Goal: Information Seeking & Learning: Learn about a topic

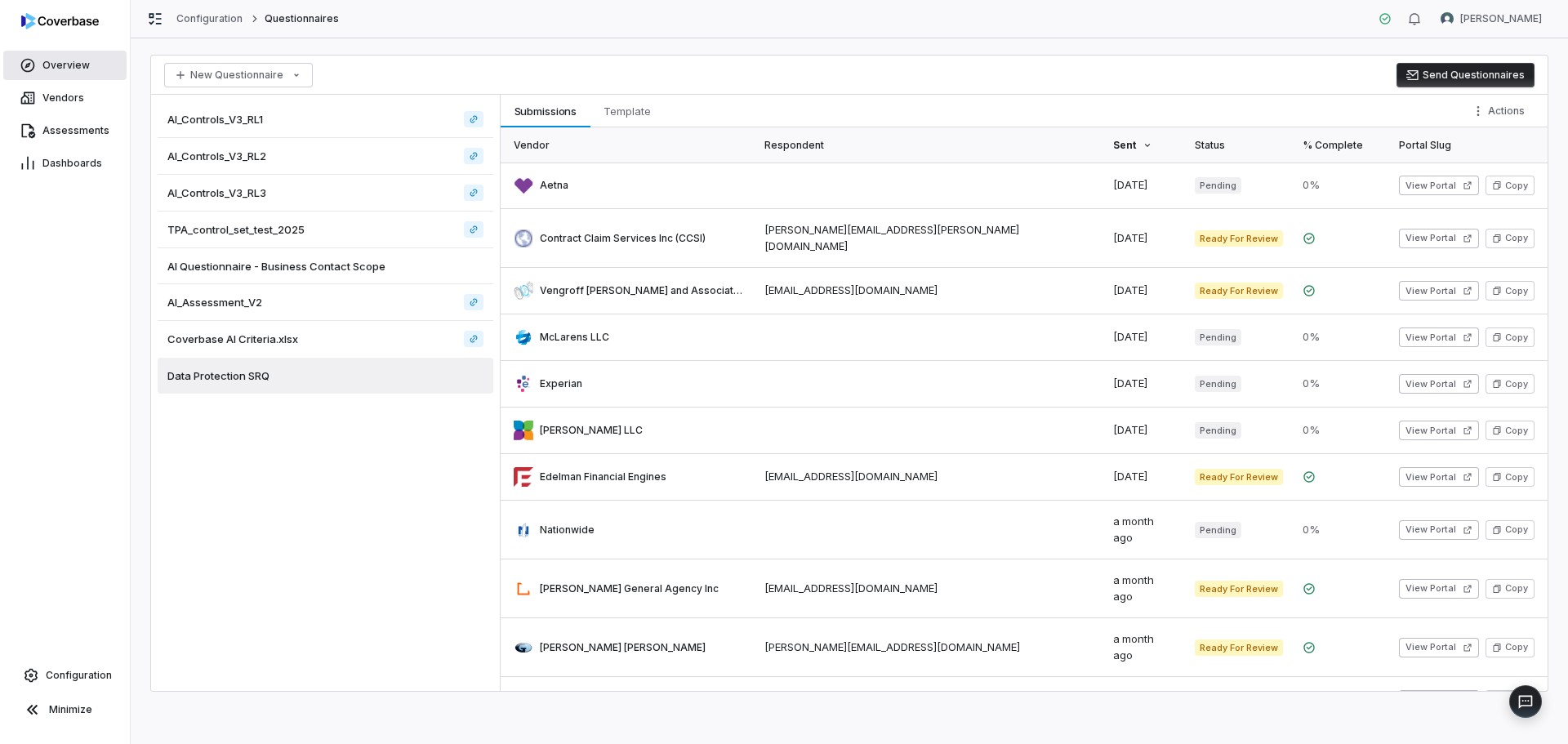
drag, startPoint x: 0, startPoint y: 0, endPoint x: 43, endPoint y: 53, distance: 68.2
click at [43, 53] on link "Overview" at bounding box center [65, 65] width 123 height 29
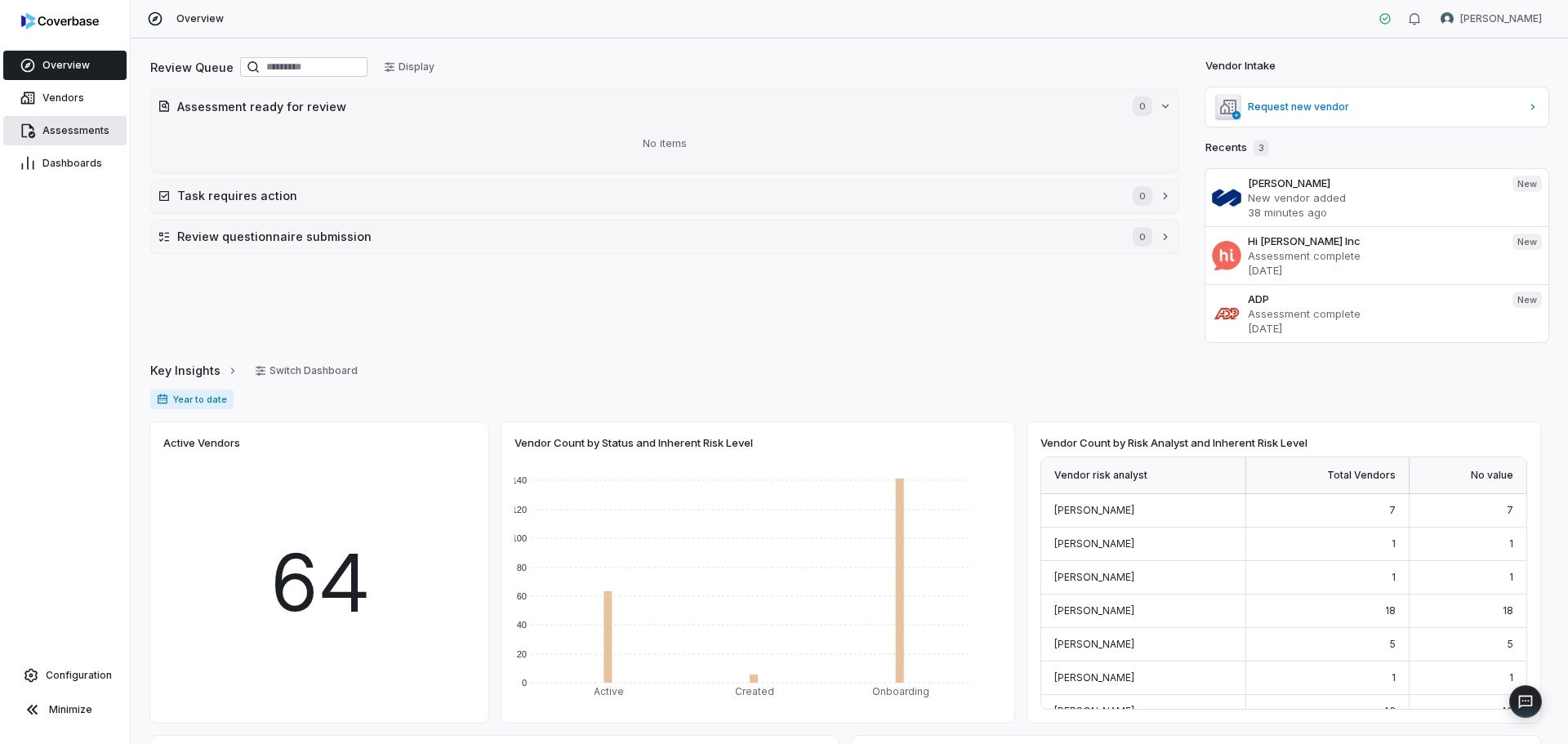
click at [104, 139] on link "Assessments" at bounding box center [65, 131] width 123 height 29
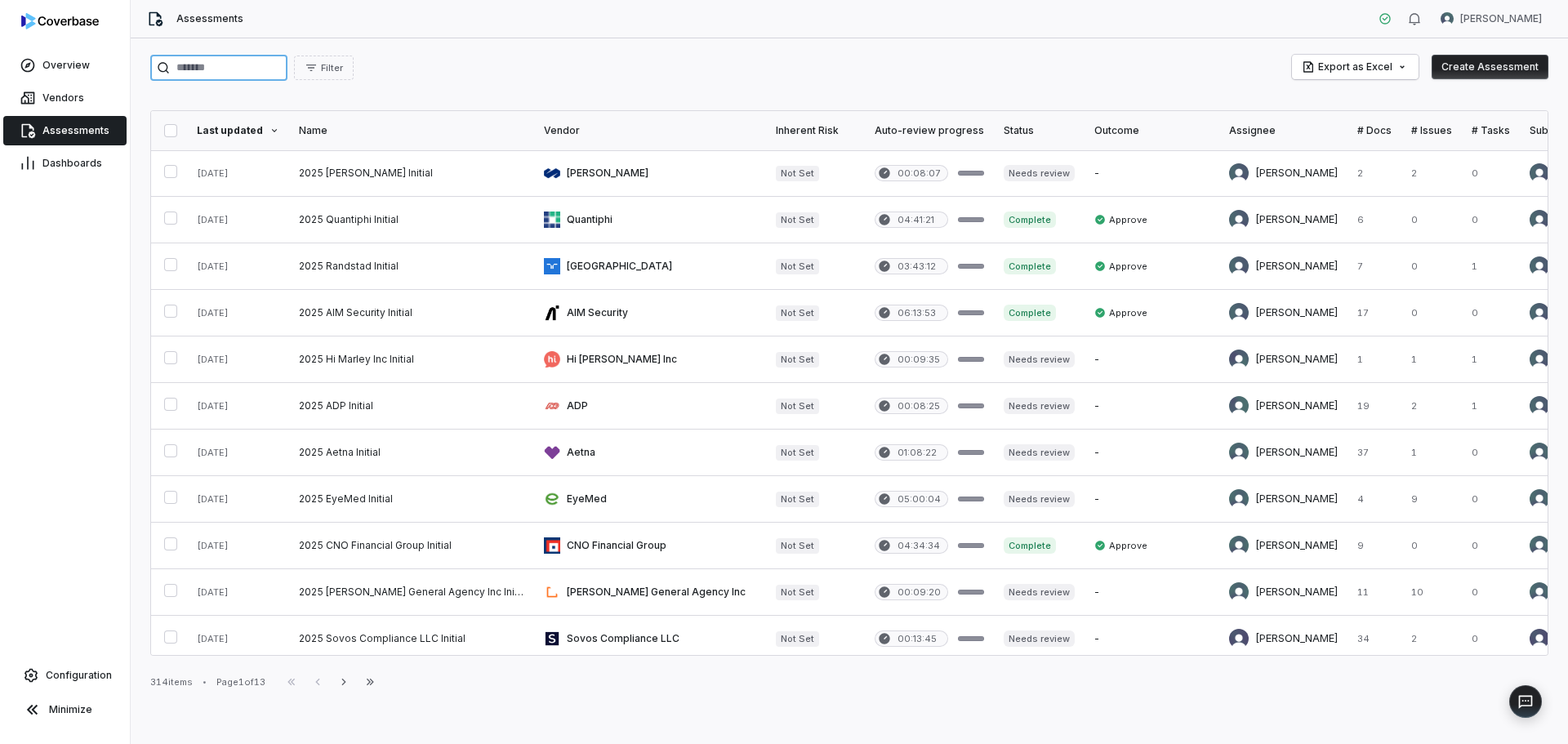
click at [257, 70] on input "search" at bounding box center [218, 68] width 137 height 26
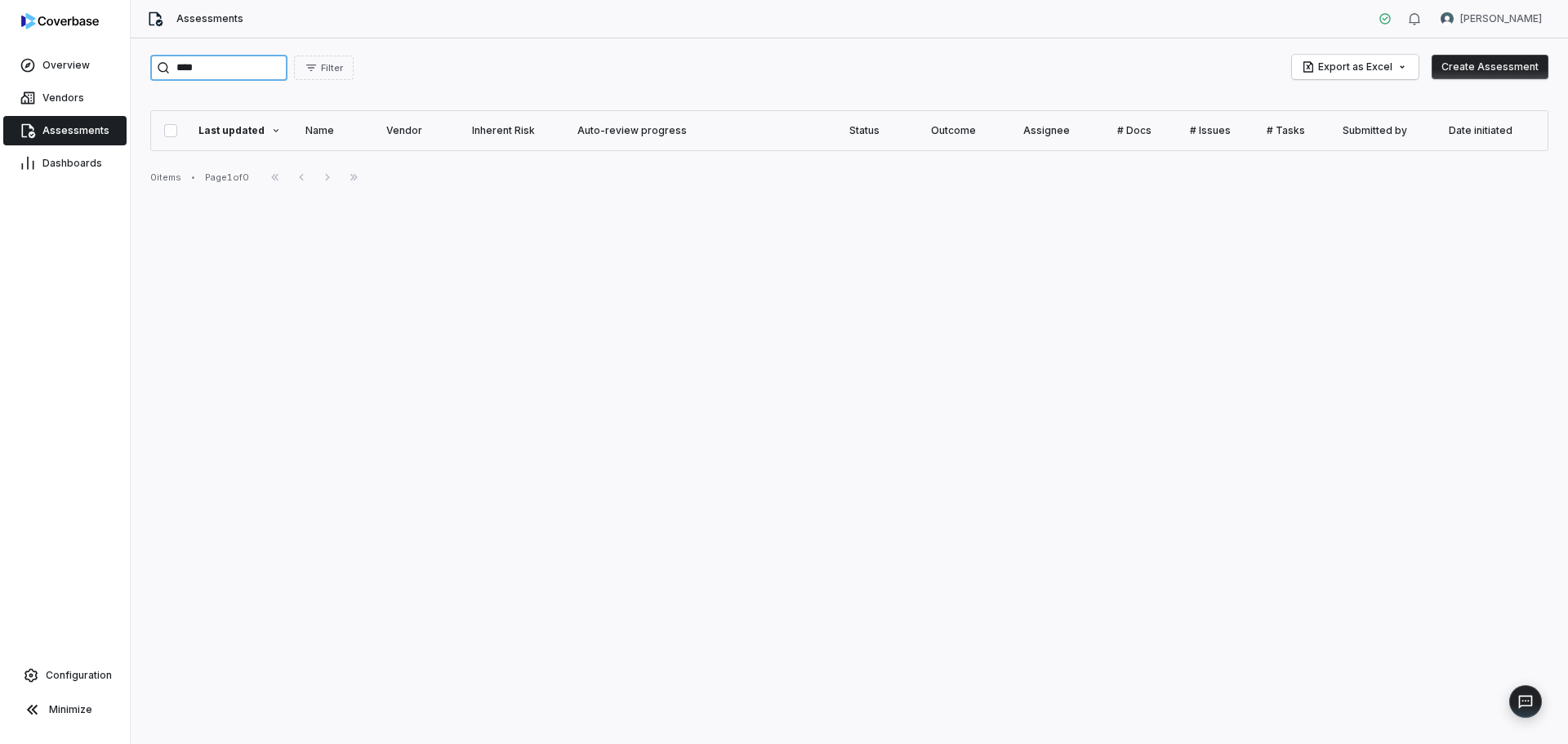
type input "***"
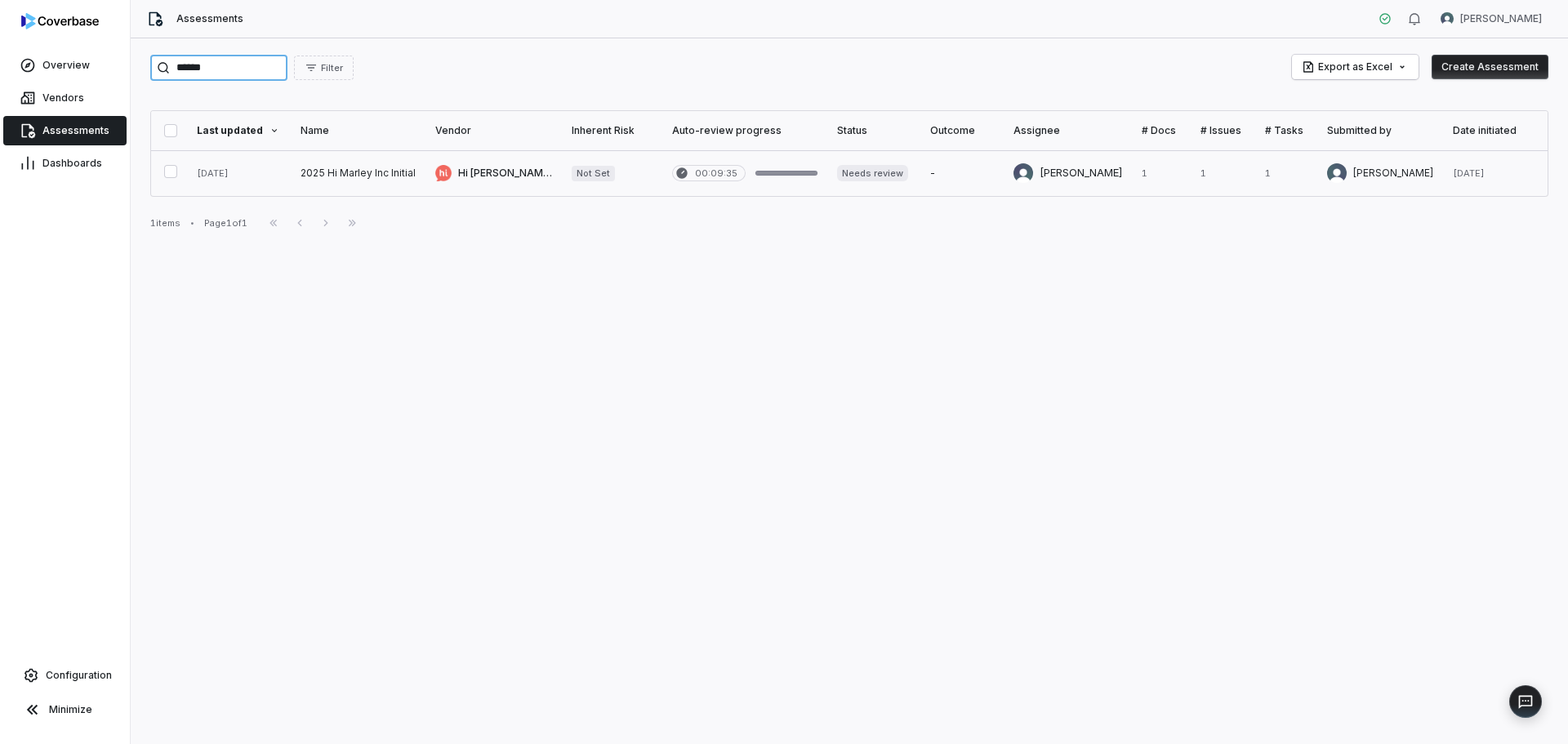
type input "******"
click at [498, 166] on link at bounding box center [493, 172] width 136 height 46
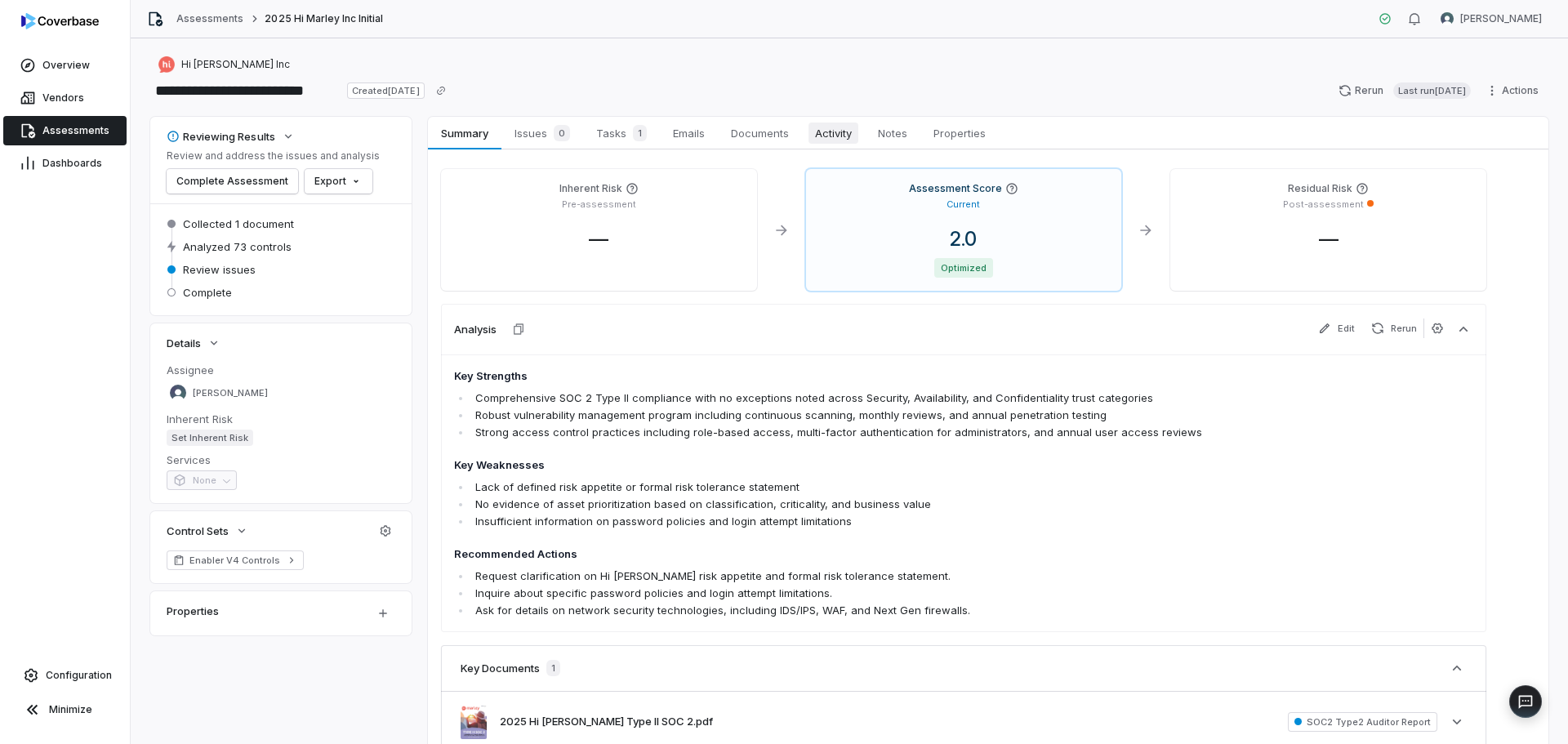
click at [819, 136] on span "Activity" at bounding box center [834, 133] width 50 height 22
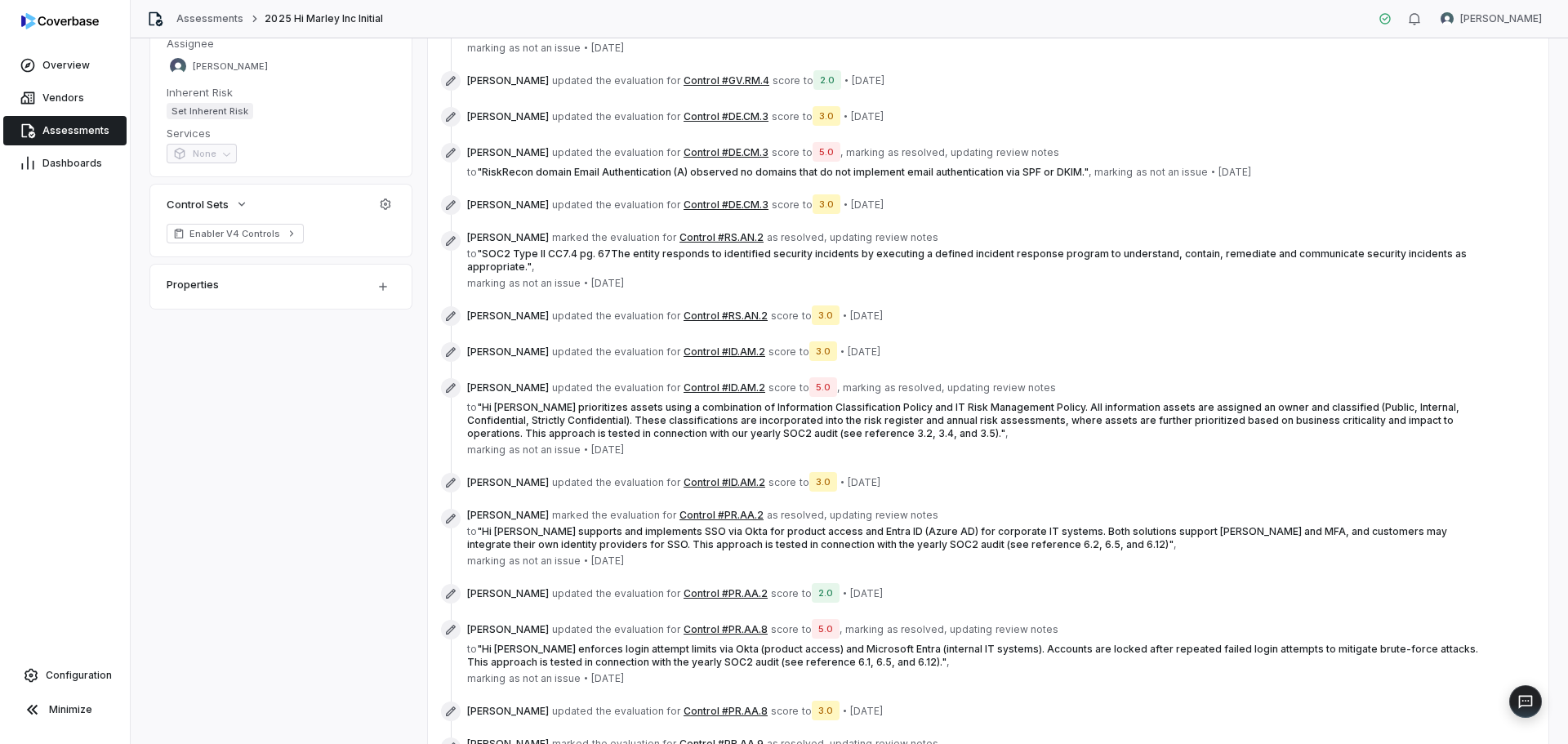
scroll to position [598, 0]
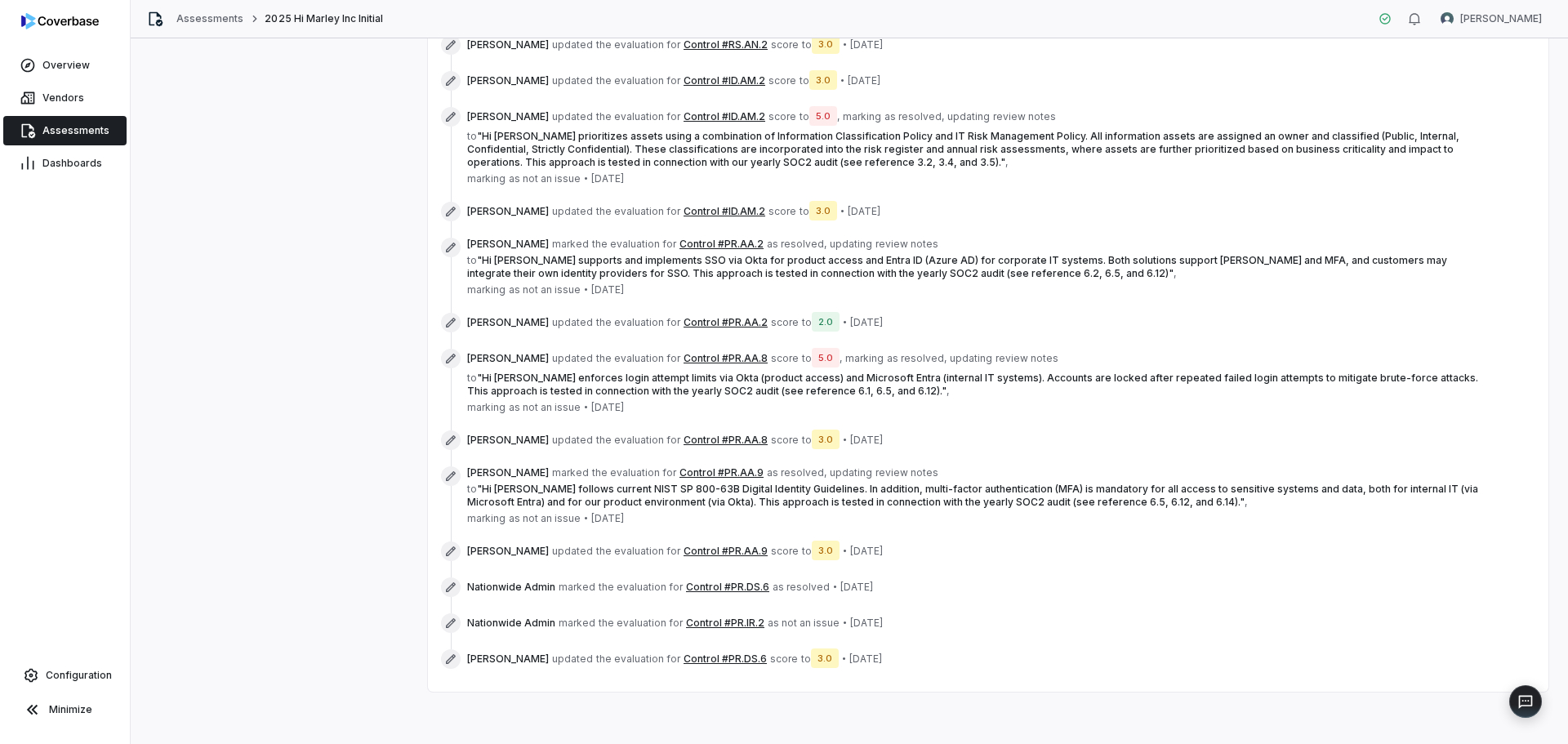
click at [723, 586] on button "Control #PR.DS.6" at bounding box center [728, 586] width 84 height 13
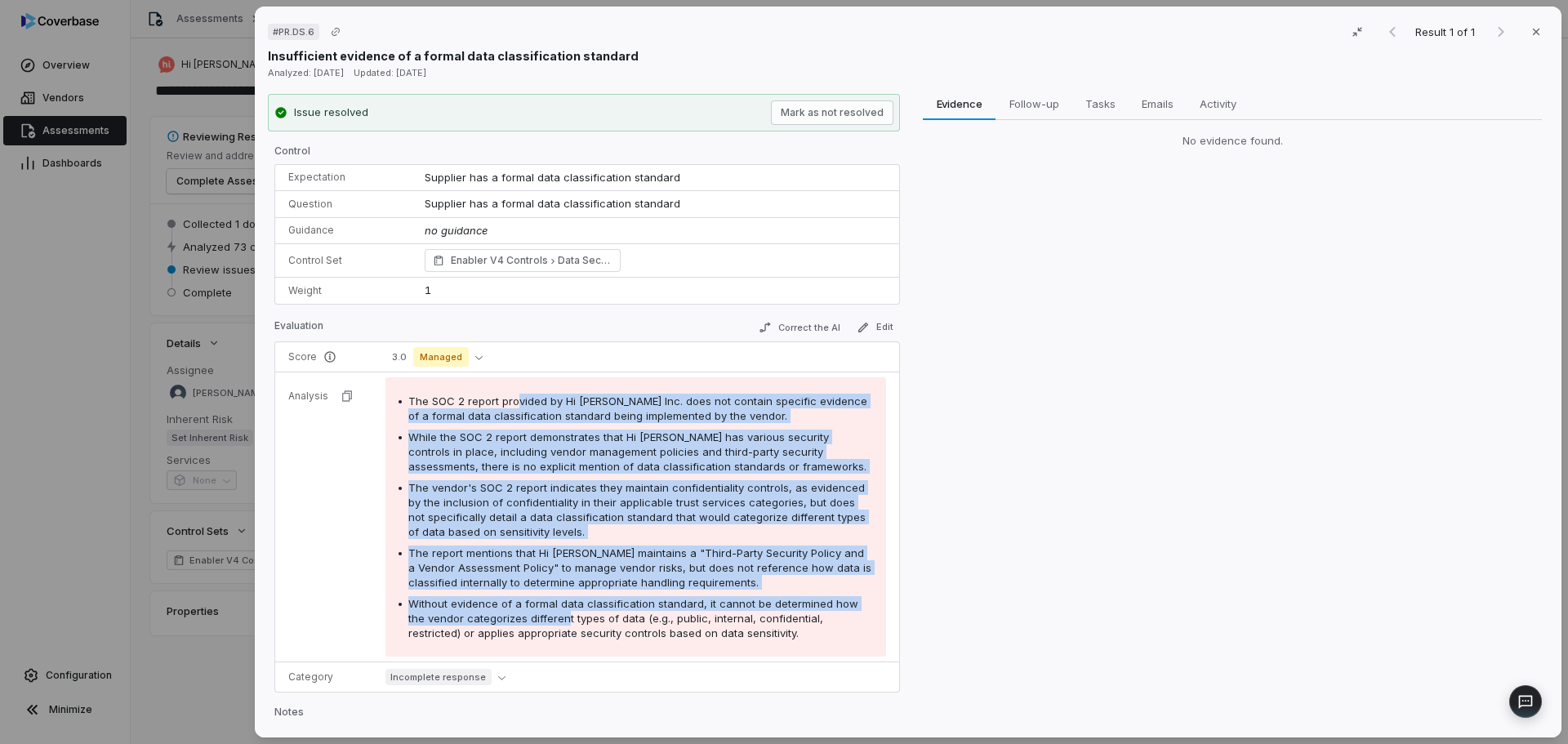
drag, startPoint x: 514, startPoint y: 402, endPoint x: 548, endPoint y: 552, distance: 153.8
click at [565, 610] on div "The SOC 2 report provided by Hi Marley Inc. does not contain specific evidence …" at bounding box center [635, 517] width 474 height 246
click at [542, 524] on div "The vendor's SOC 2 report indicates they maintain confidentiality controls, as …" at bounding box center [641, 510] width 465 height 59
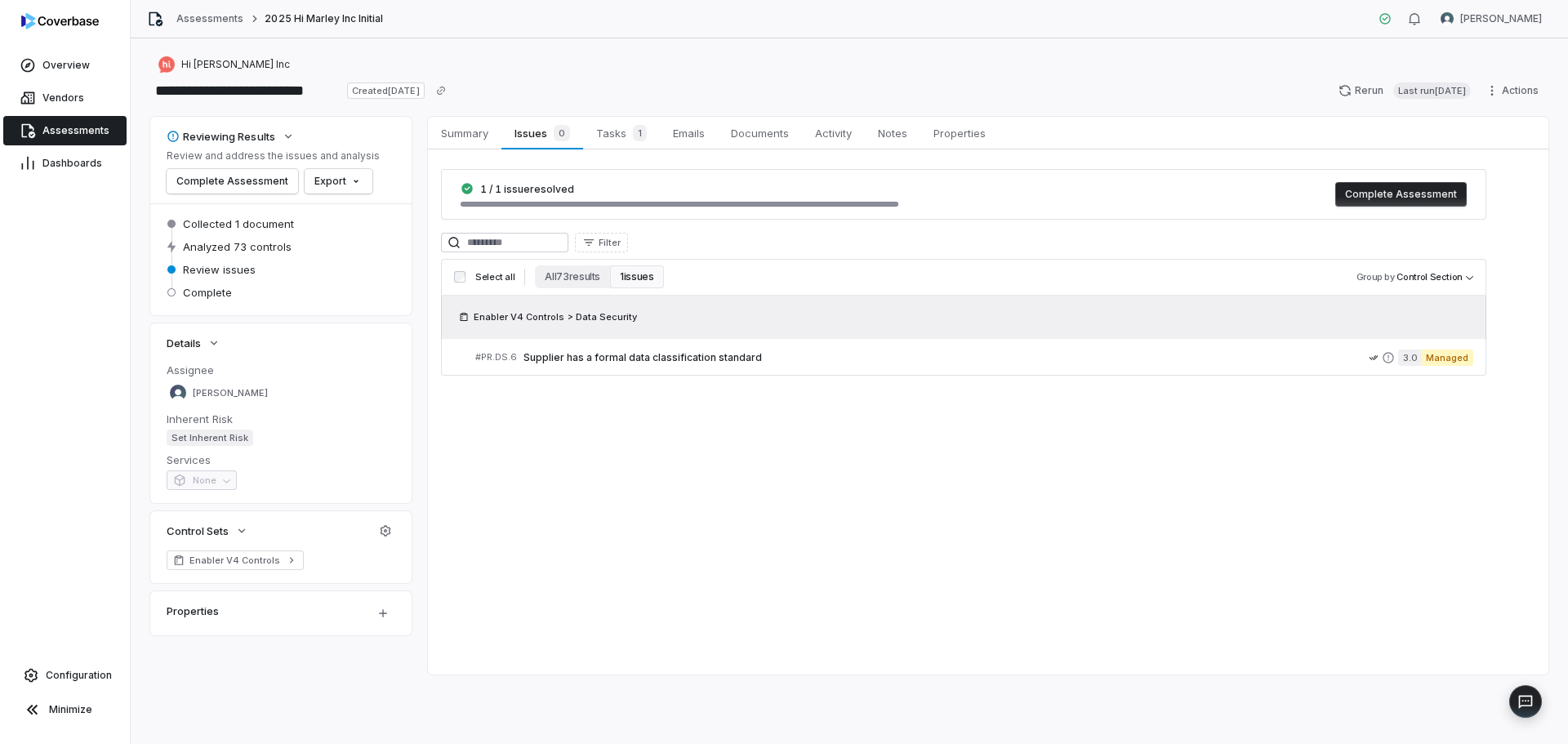
drag, startPoint x: 842, startPoint y: 134, endPoint x: 836, endPoint y: 158, distance: 24.7
click at [842, 134] on span "Activity" at bounding box center [834, 133] width 50 height 22
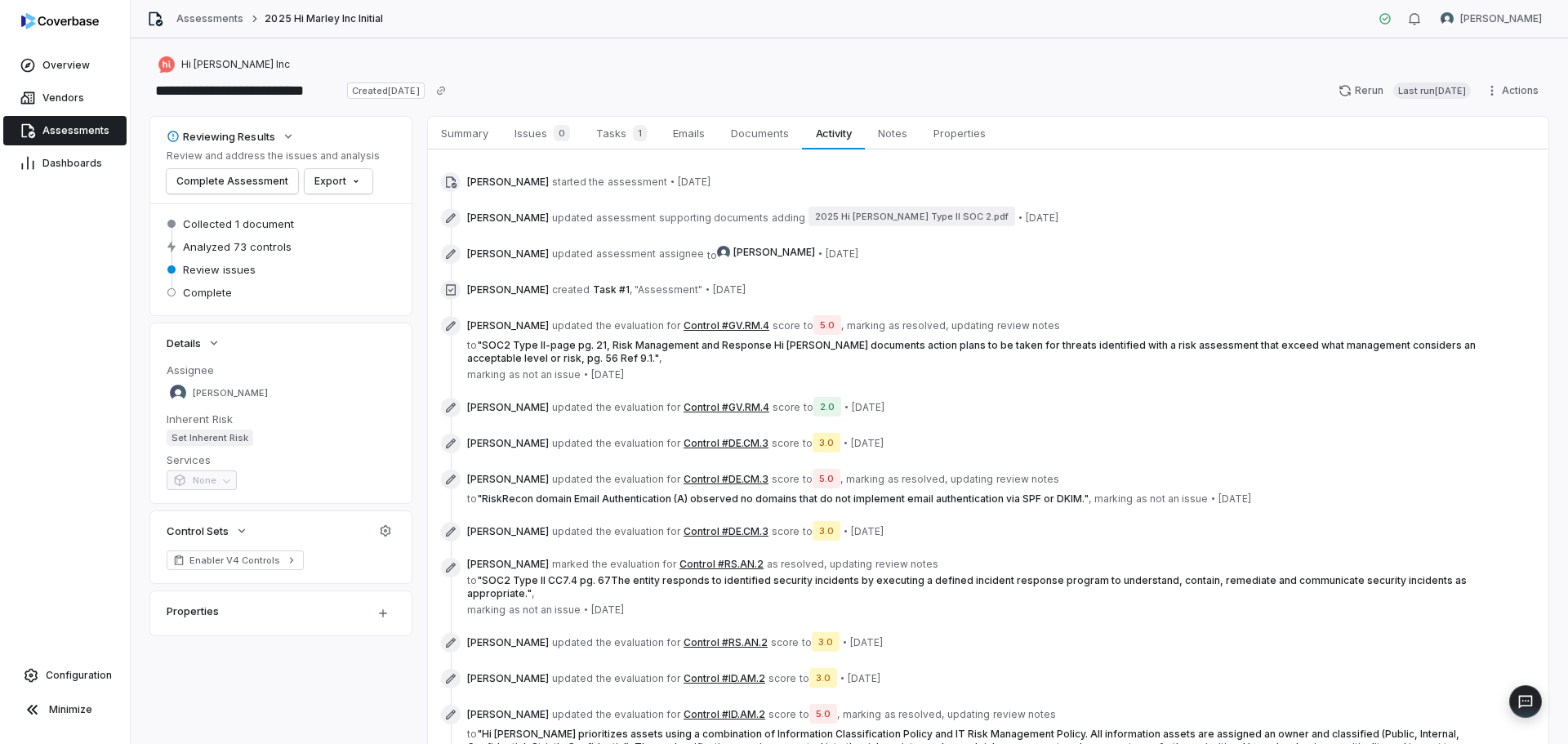
scroll to position [598, 0]
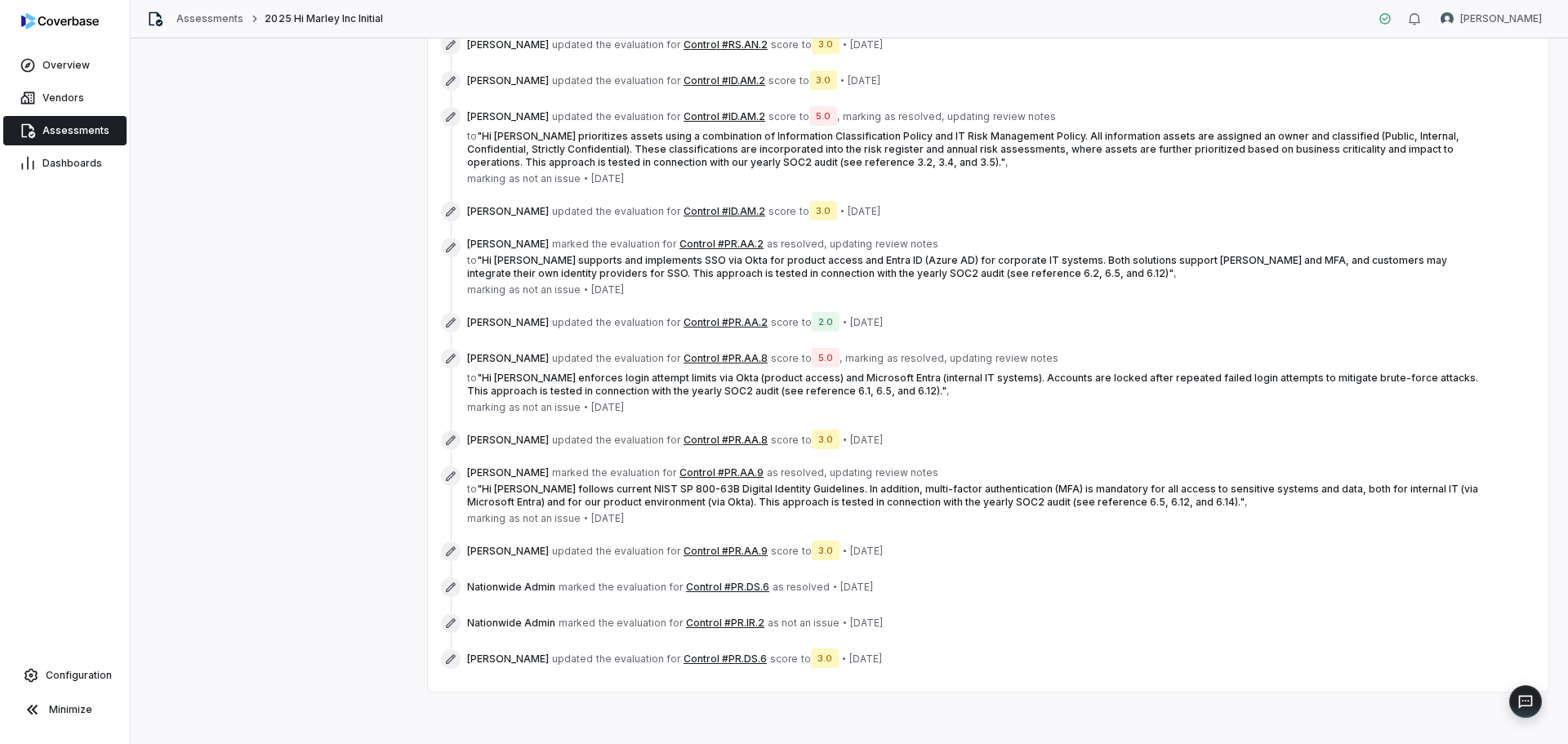
click at [710, 623] on button "Control #PR.IR.2" at bounding box center [725, 623] width 78 height 13
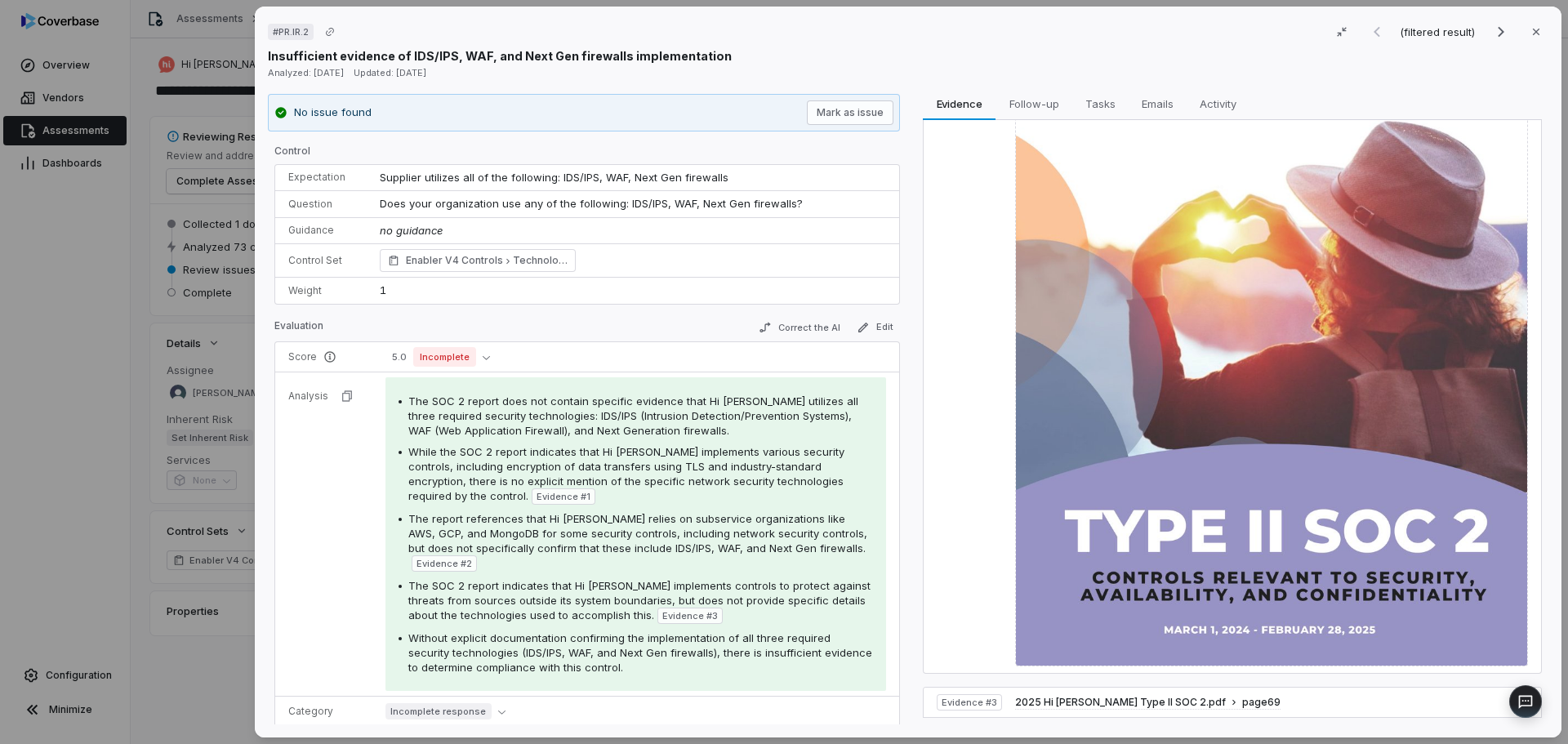
scroll to position [654, 0]
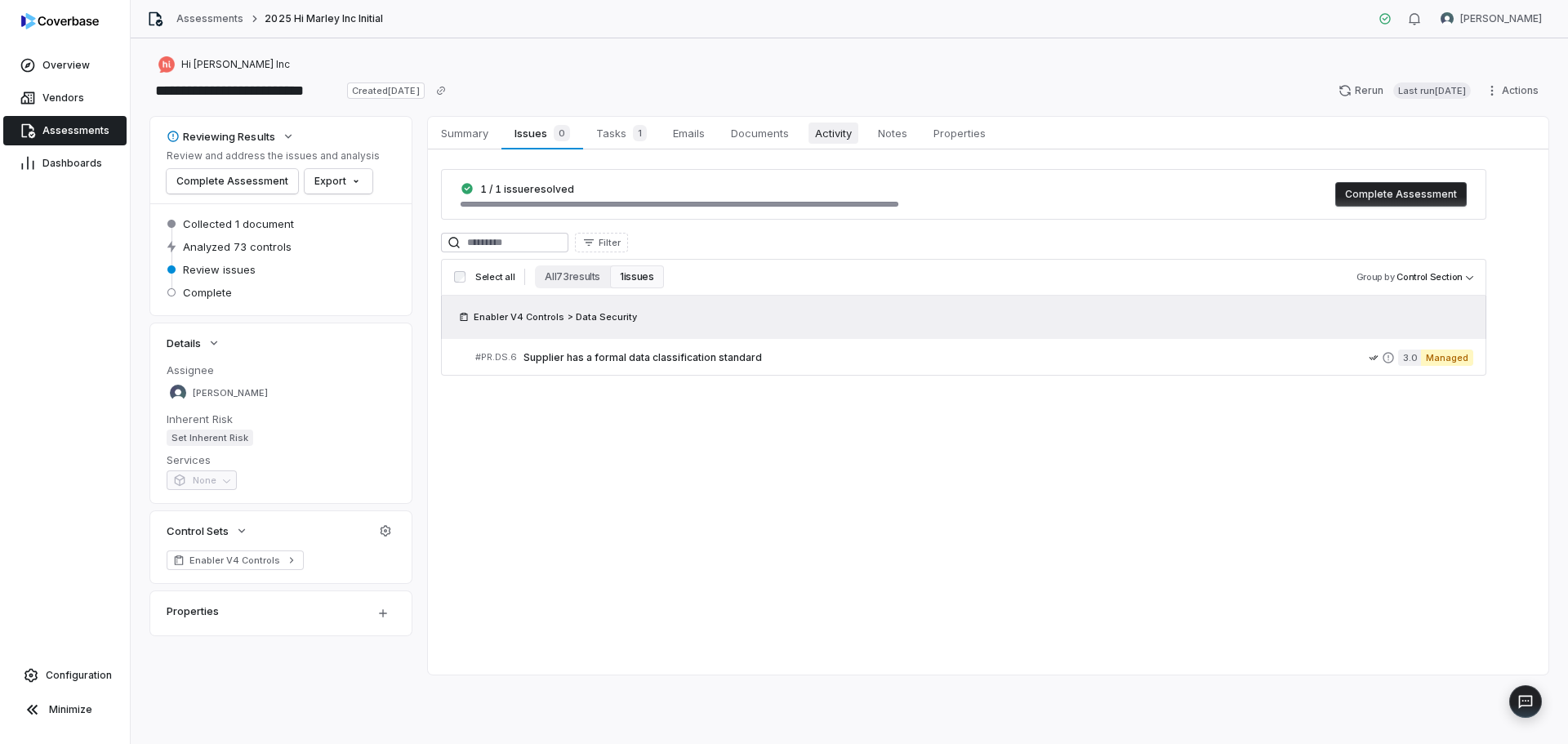
click at [846, 142] on span "Activity" at bounding box center [834, 133] width 50 height 22
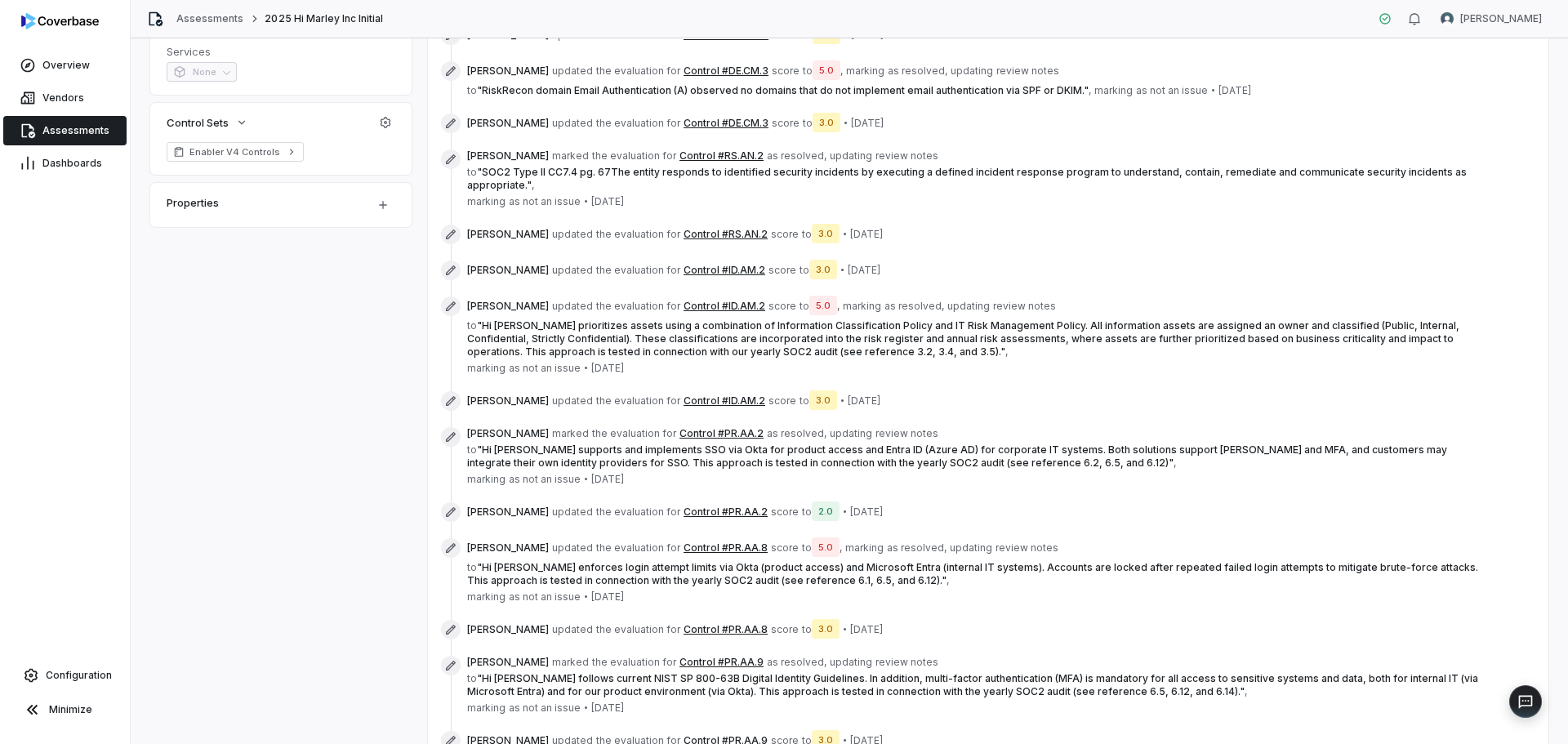
scroll to position [598, 0]
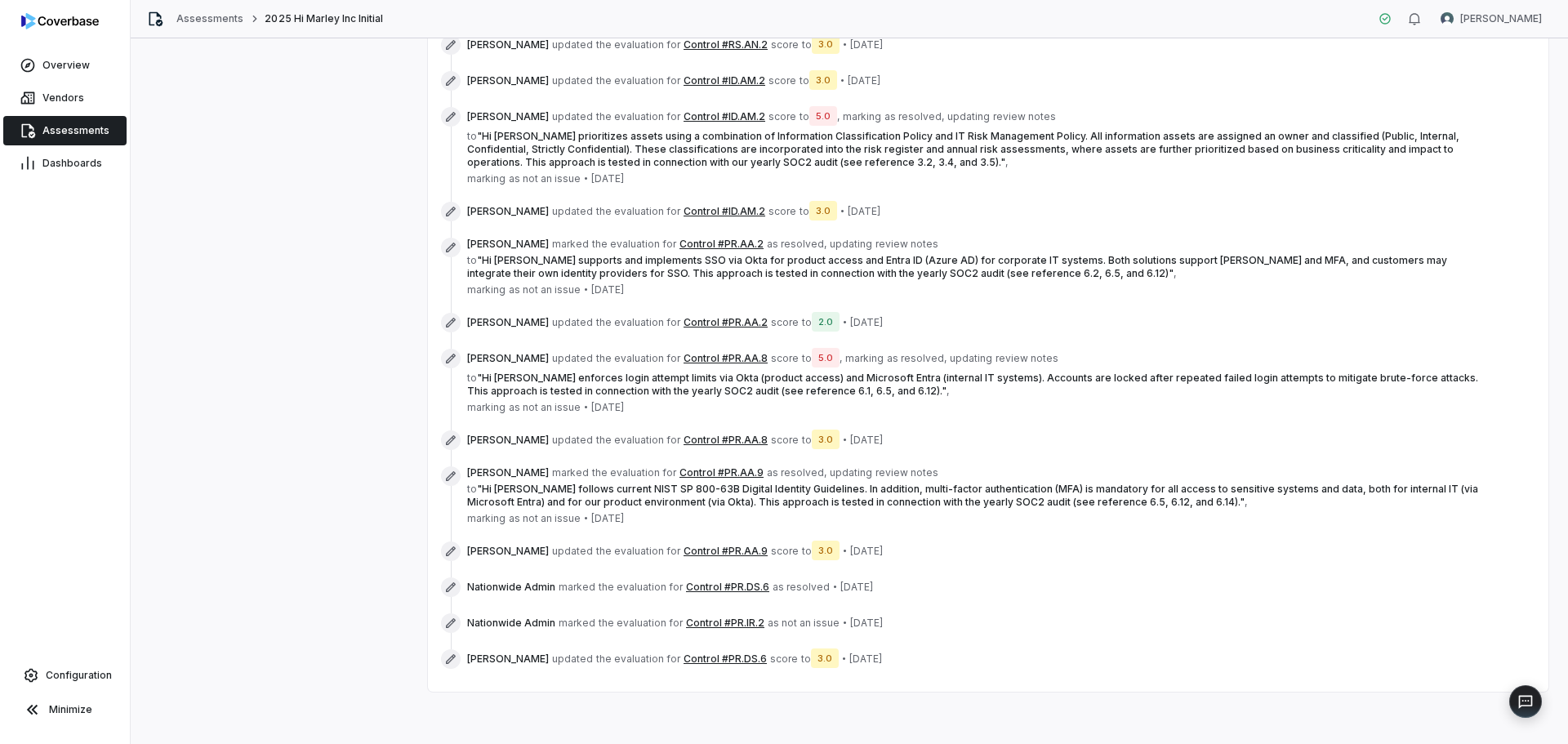
click at [372, 480] on div "Reviewing Results Review and address the issues and analysis Complete Assessmen…" at bounding box center [849, 105] width 1398 height 1173
click at [716, 626] on button "Control #PR.IR.2" at bounding box center [725, 623] width 78 height 13
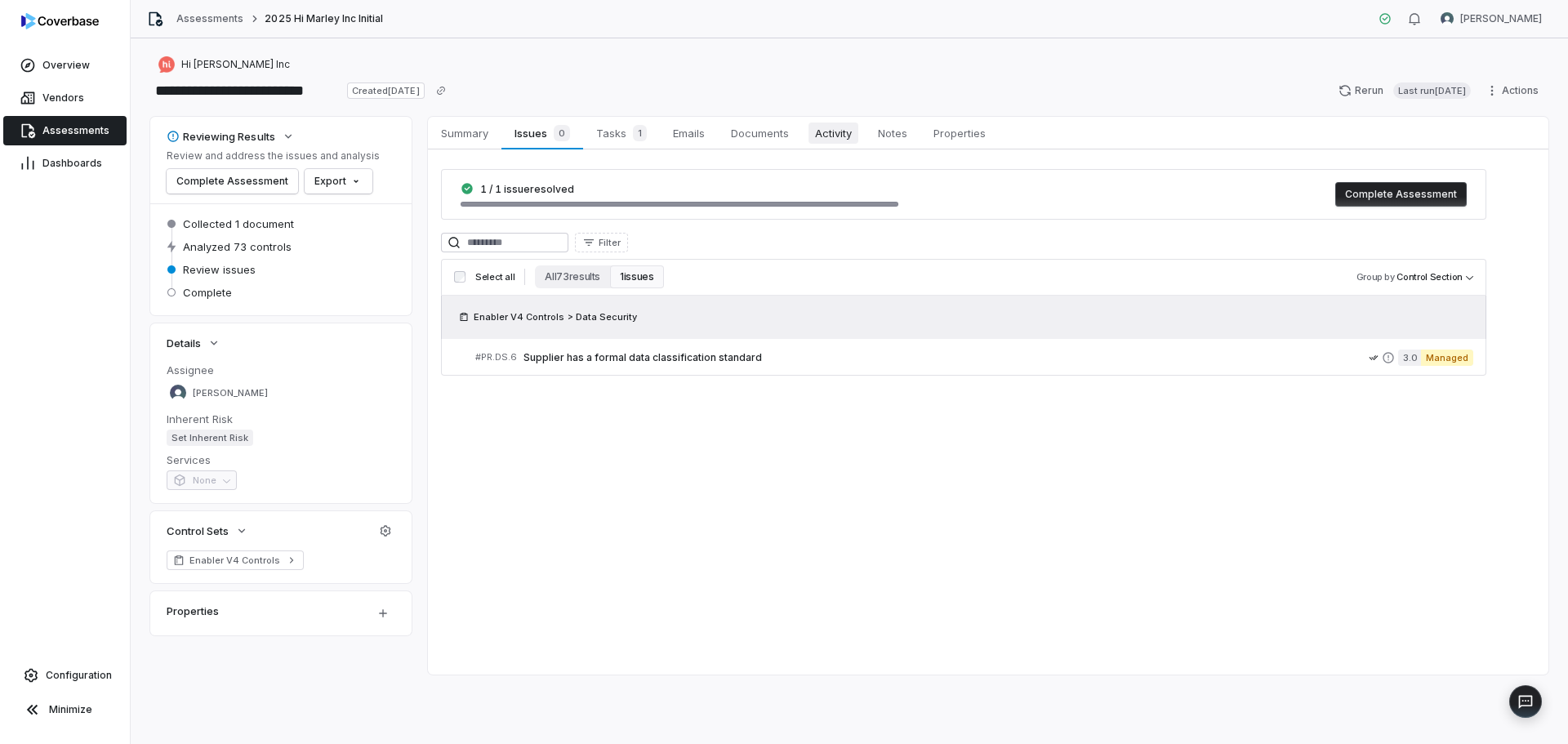
click at [823, 139] on span "Activity" at bounding box center [834, 133] width 50 height 22
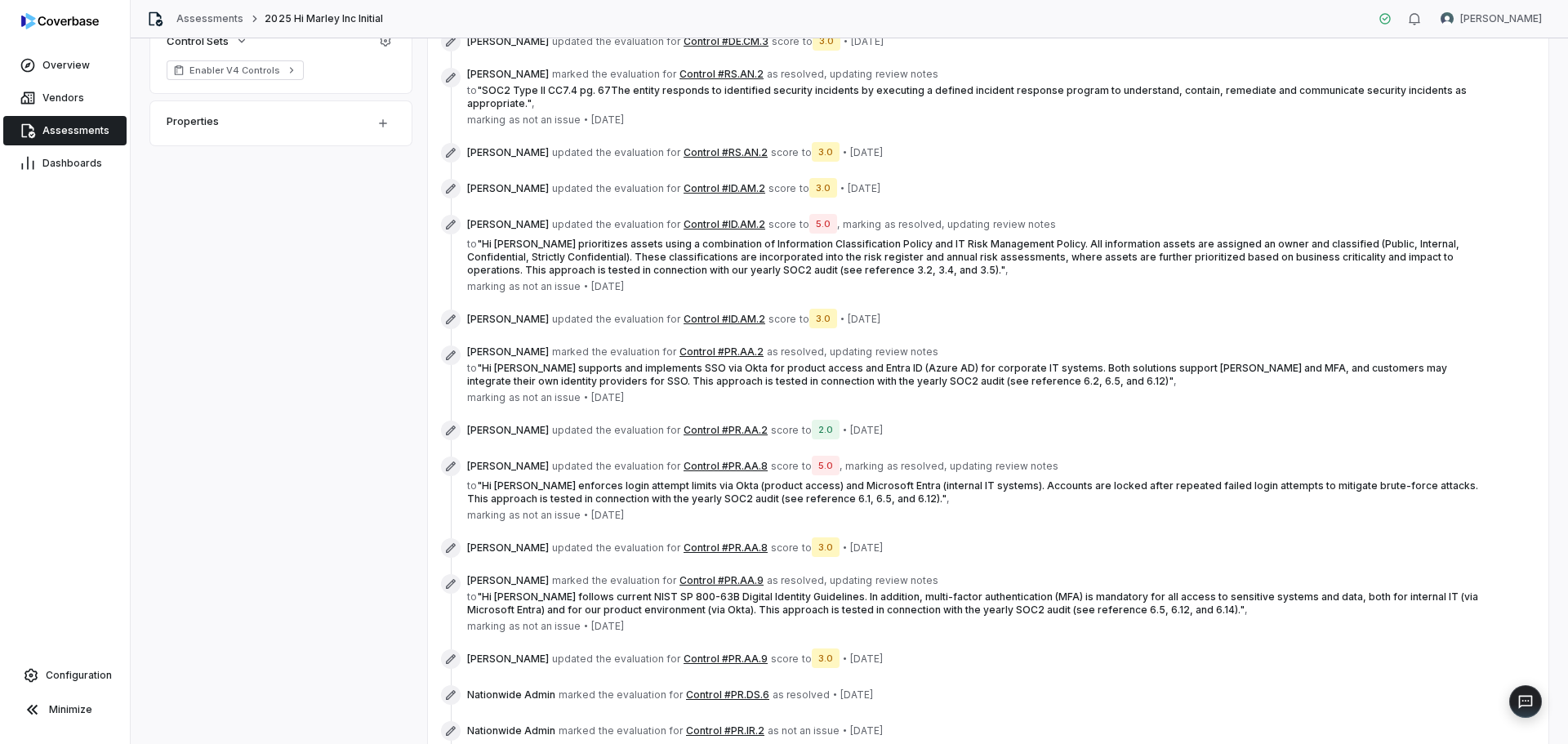
scroll to position [598, 0]
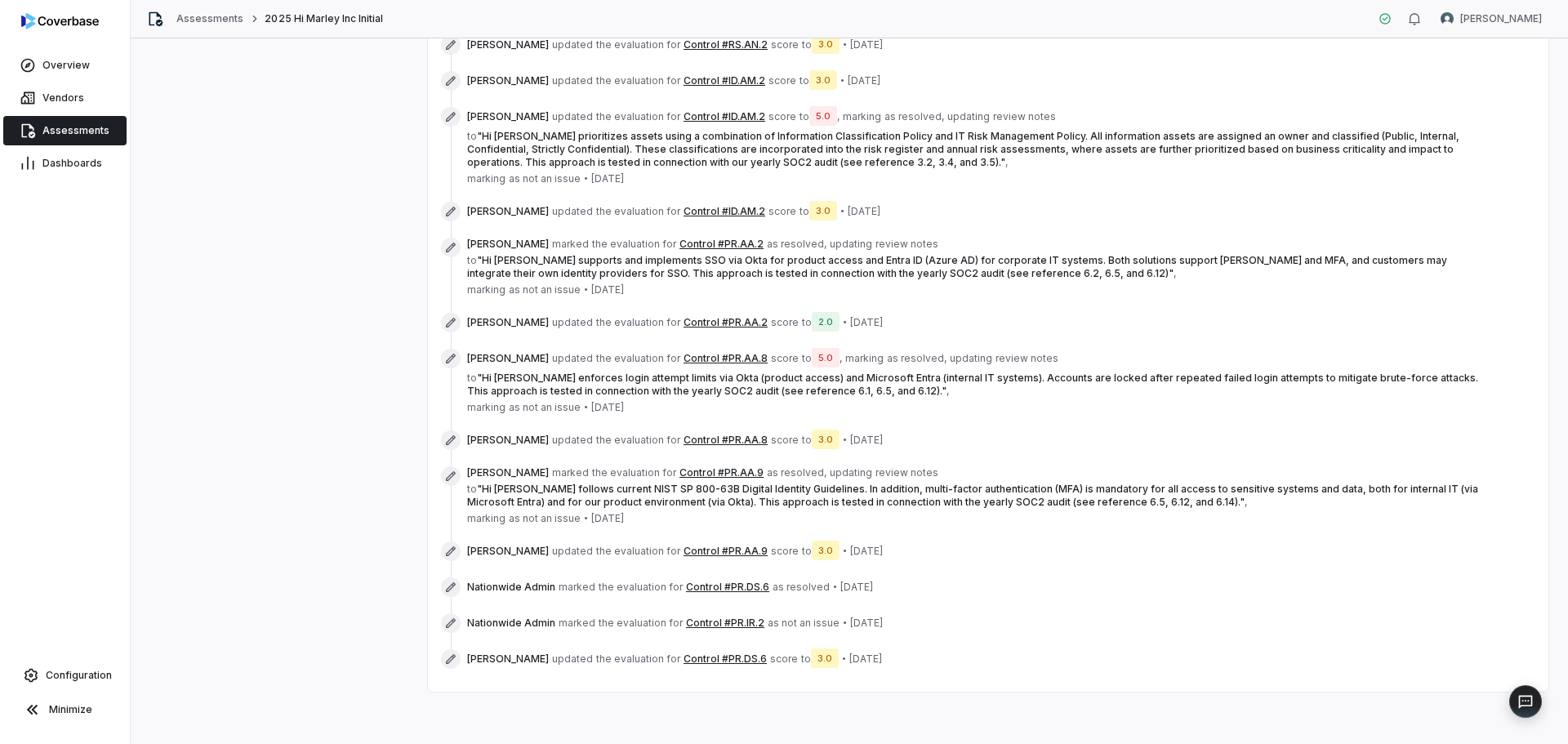
drag, startPoint x: 906, startPoint y: 625, endPoint x: 465, endPoint y: 583, distance: 443.0
click at [465, 583] on div "Melanie Lorent started the assessment • 11 days ago Melanie Lorent updated asse…" at bounding box center [964, 121] width 1045 height 1100
click at [614, 592] on span "the evaluation for" at bounding box center [641, 586] width 84 height 13
drag, startPoint x: 573, startPoint y: 589, endPoint x: 665, endPoint y: 586, distance: 92.0
click at [665, 586] on span "Nationwide Admin marked the evaluation for Control #PR.DS.6 as resolved • 4 day…" at bounding box center [669, 586] width 406 height 13
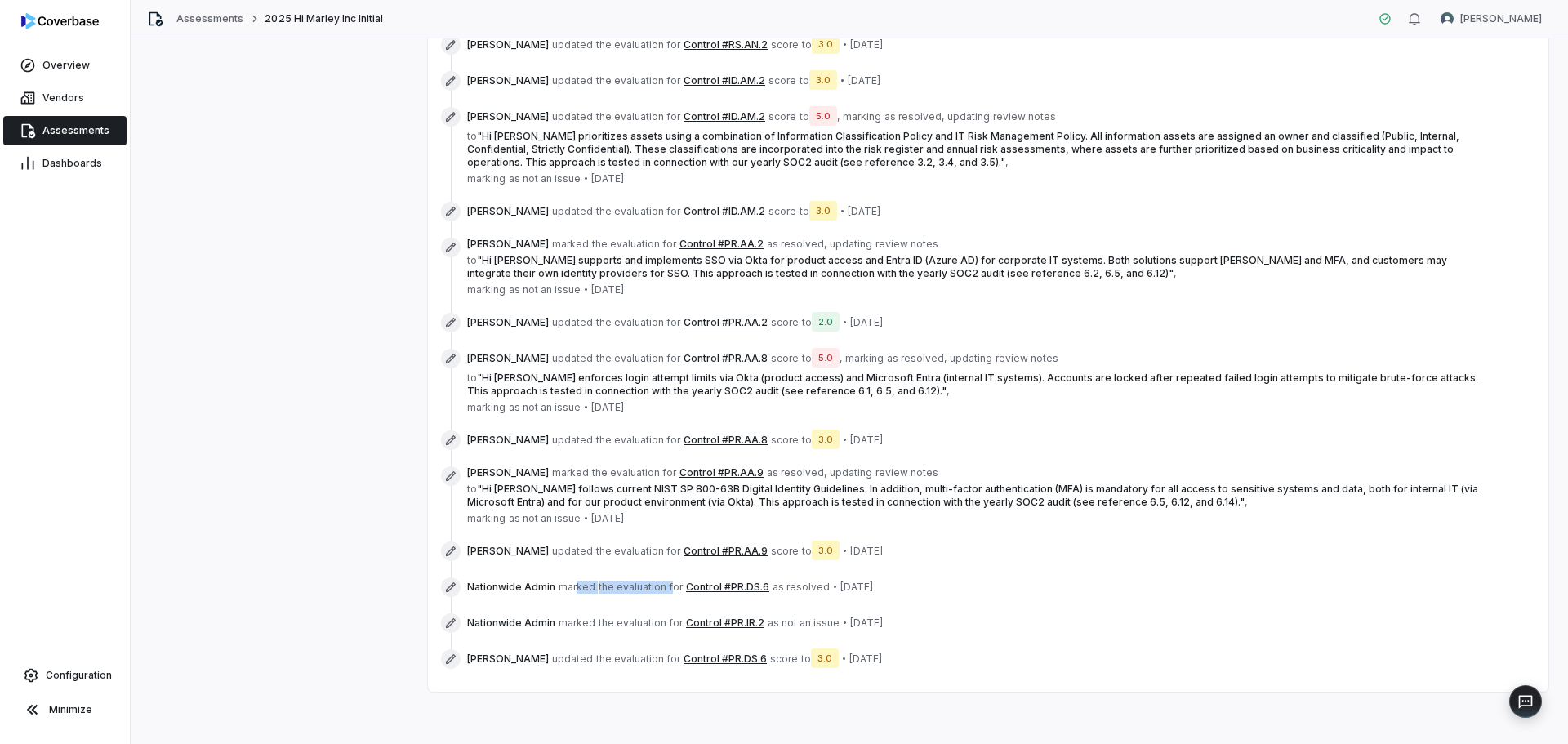
click at [662, 586] on span "the evaluation for" at bounding box center [641, 586] width 84 height 13
drag, startPoint x: 544, startPoint y: 488, endPoint x: 807, endPoint y: 484, distance: 263.0
click at [807, 484] on span "" Hi Marley follows current NIST SP 800-63B Digital Identity Guidelines. In add…" at bounding box center [972, 494] width 1011 height 25
click at [393, 360] on div "Reviewing Results Review and address the issues and analysis Complete Assessmen…" at bounding box center [849, 105] width 1398 height 1173
click at [62, 127] on span "Assessments" at bounding box center [76, 130] width 67 height 13
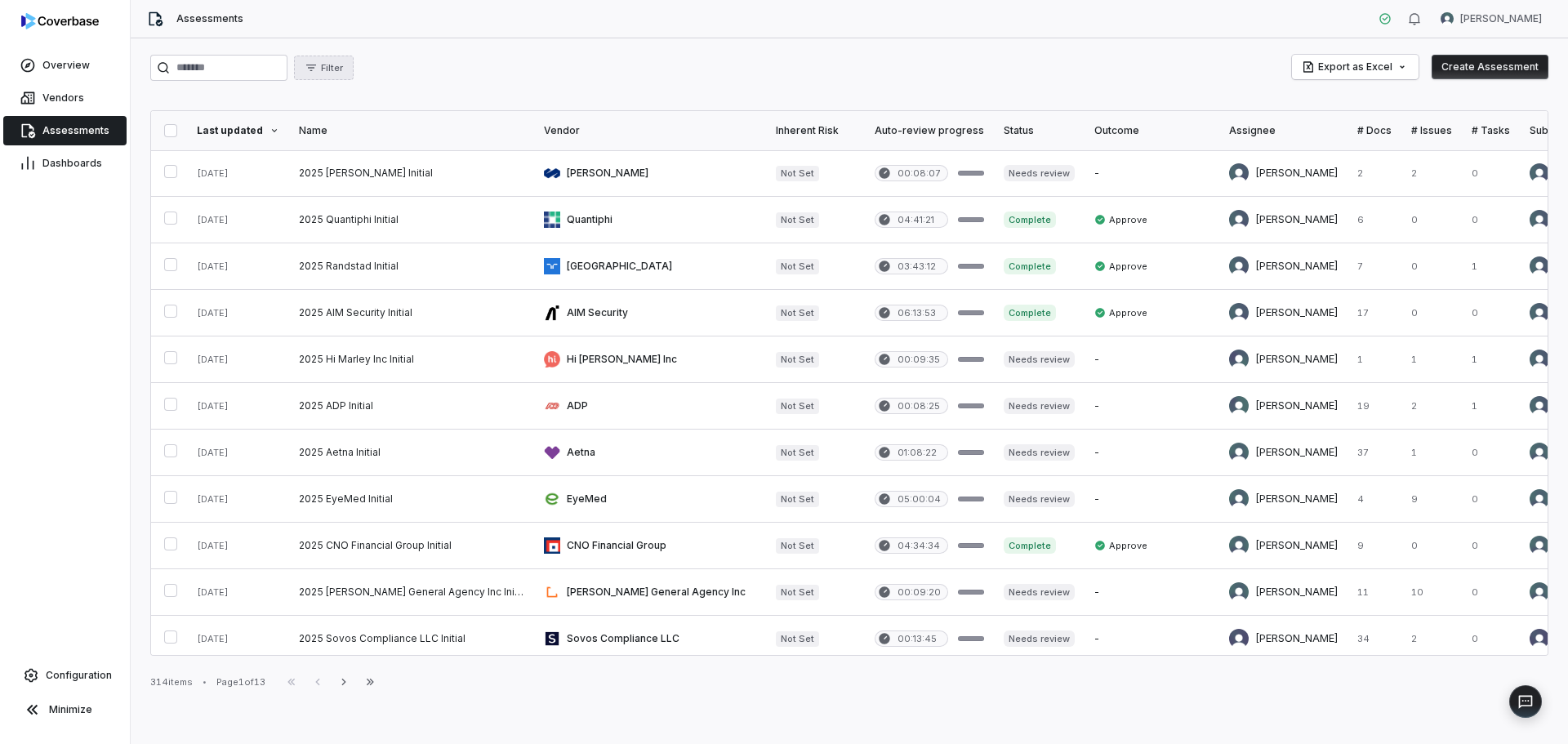
click at [343, 73] on span "Filter" at bounding box center [332, 68] width 22 height 12
click at [579, 47] on div "Filter Export as Excel Create Assessment Last updated Name Vendor Inherent Risk…" at bounding box center [849, 391] width 1437 height 705
click at [516, 20] on div "Assessments Nic Weilbacher" at bounding box center [849, 19] width 1437 height 39
